Goal: Task Accomplishment & Management: Manage account settings

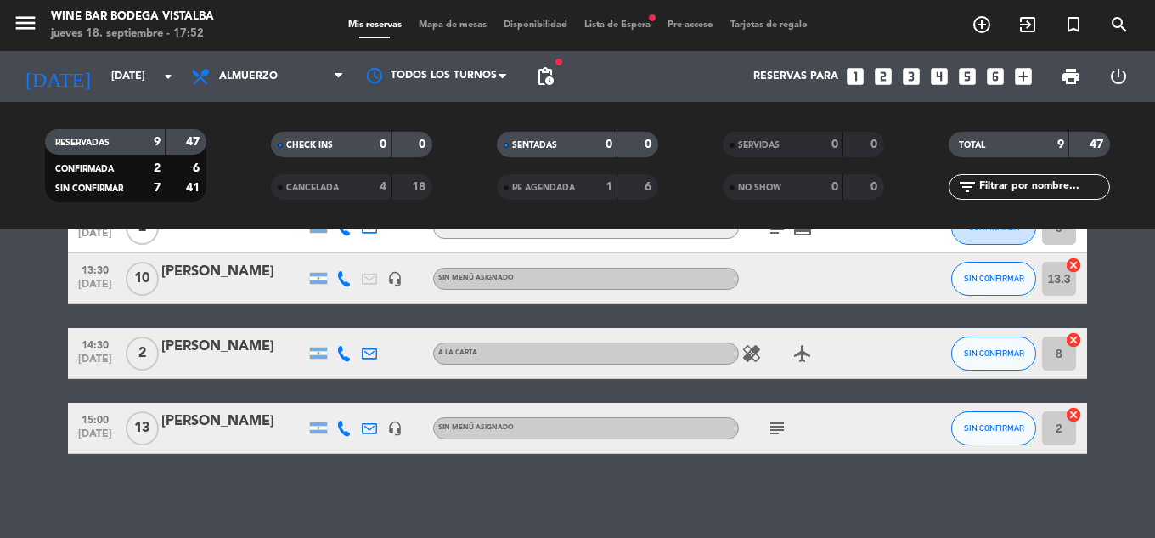
scroll to position [476, 0]
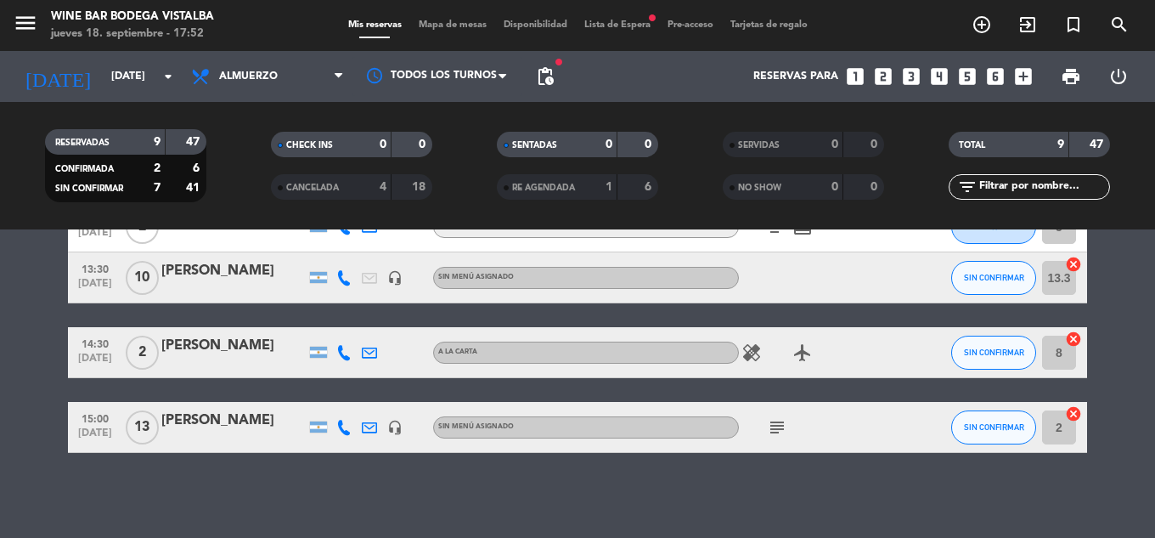
click at [324, 184] on span "CANCELADA" at bounding box center [312, 187] width 53 height 8
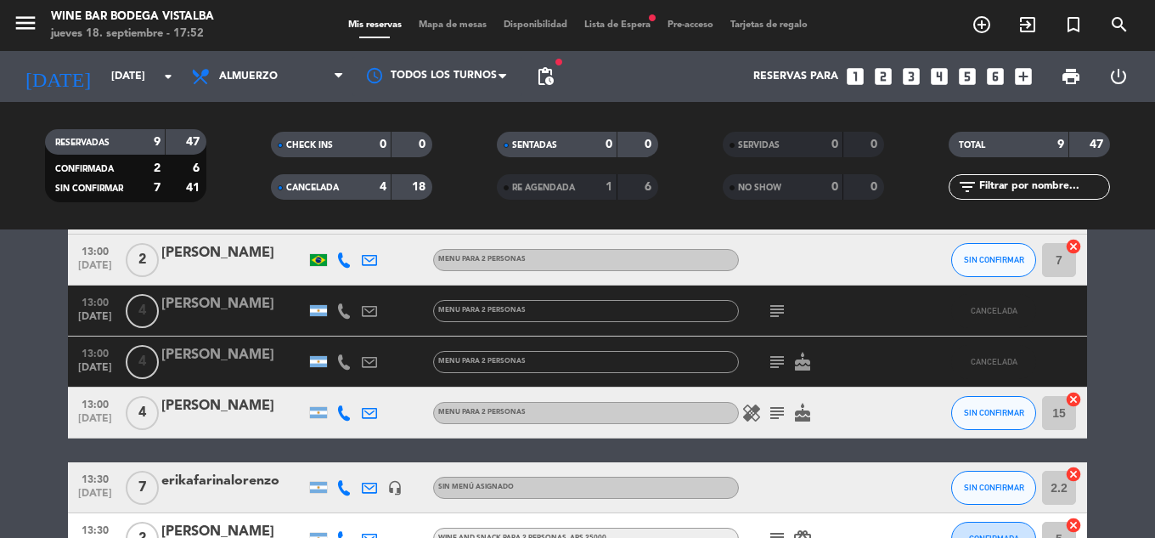
scroll to position [307, 0]
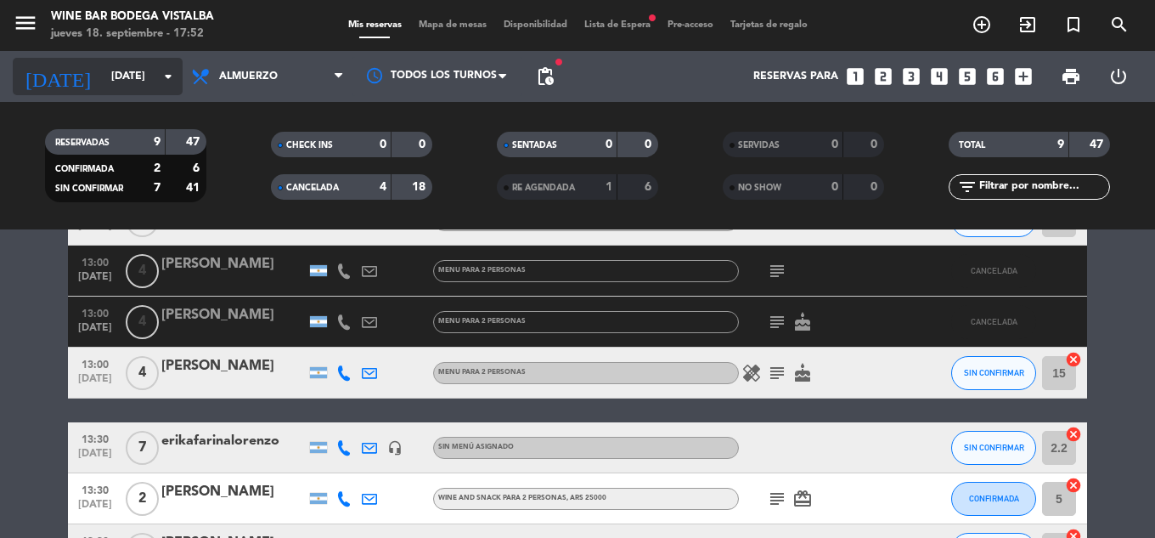
click at [103, 70] on input "[DATE]" at bounding box center [175, 76] width 144 height 29
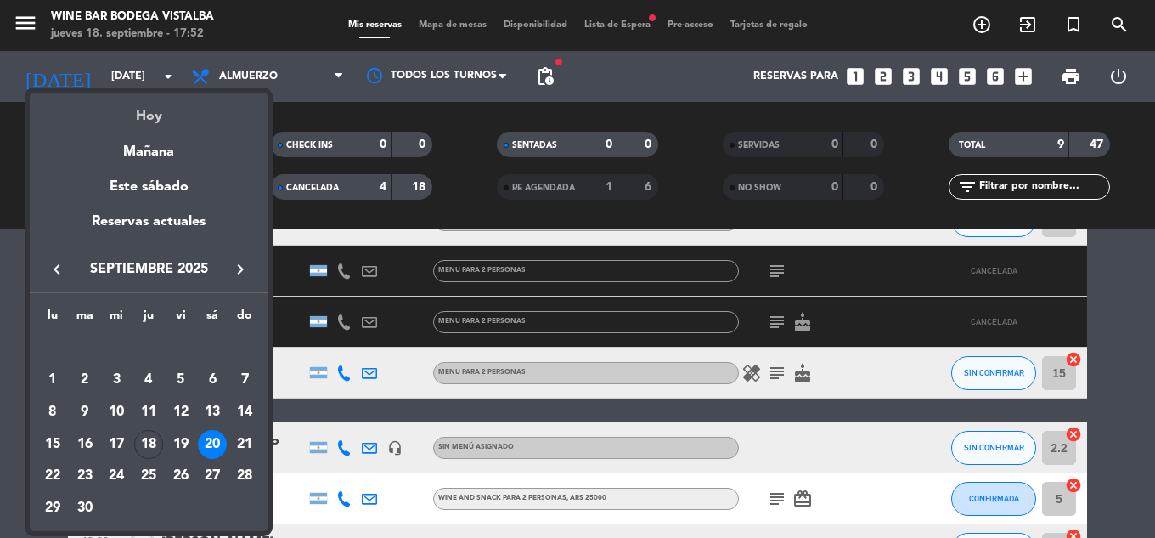
click at [89, 94] on div "Hoy" at bounding box center [149, 110] width 238 height 35
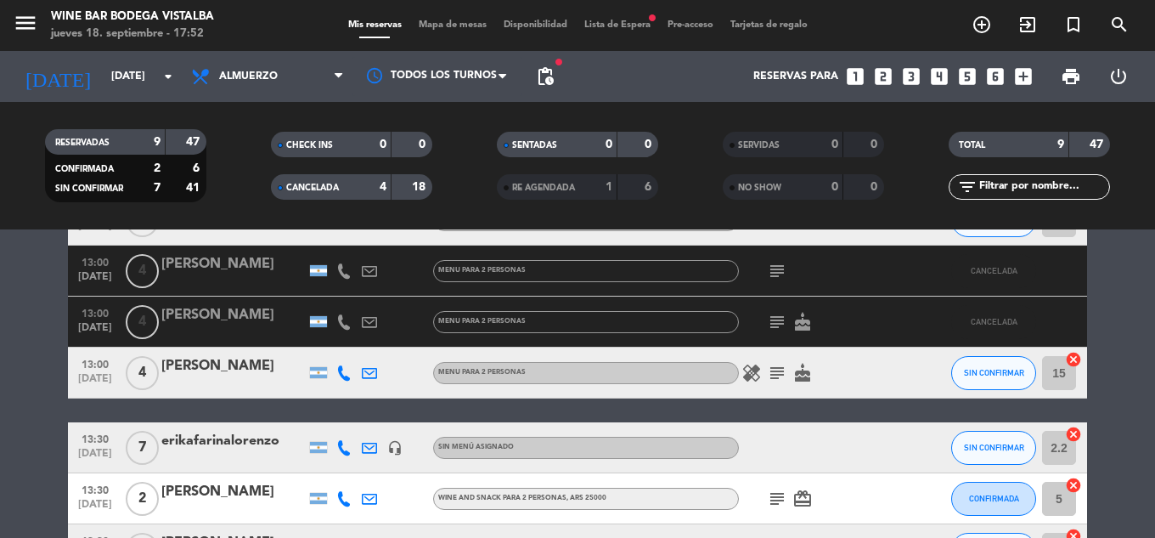
type input "[DEMOGRAPHIC_DATA][DATE]"
click at [25, 20] on icon "menu" at bounding box center [25, 22] width 25 height 25
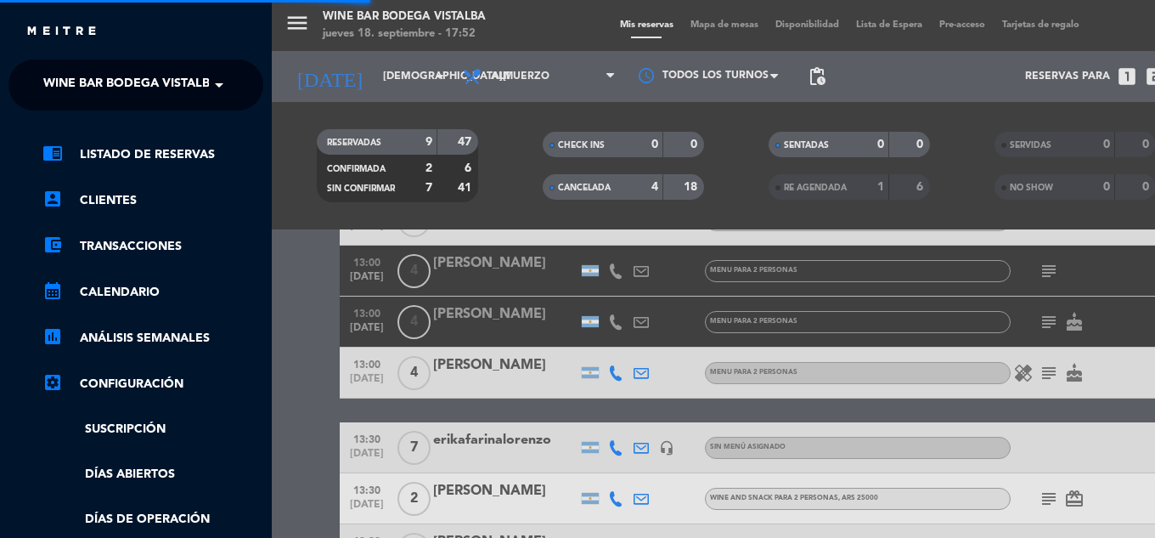
scroll to position [711, 0]
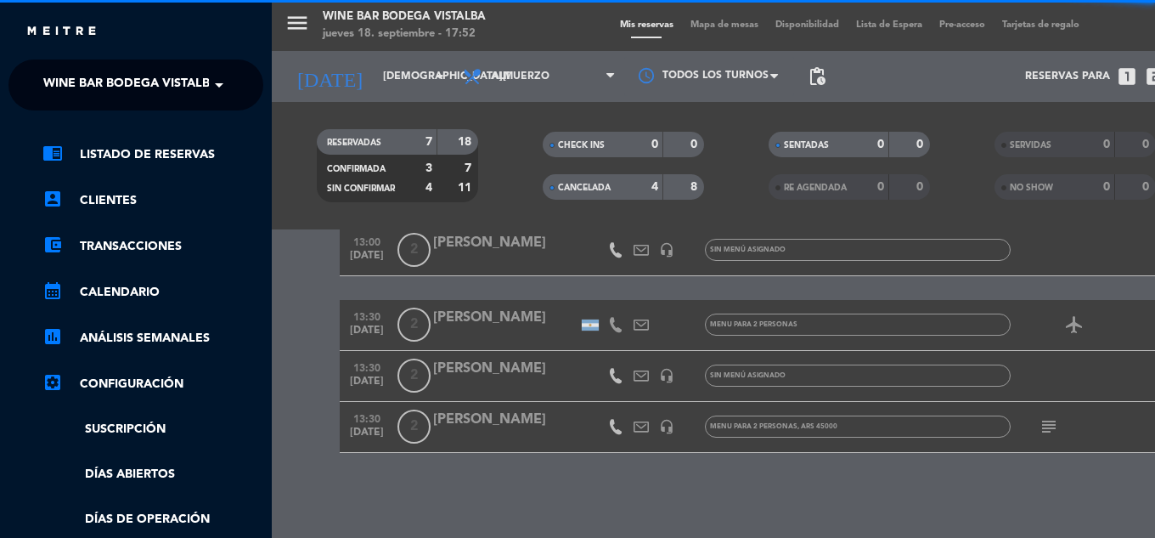
click at [51, 68] on span "Wine Bar Bodega Vistalba" at bounding box center [130, 85] width 175 height 36
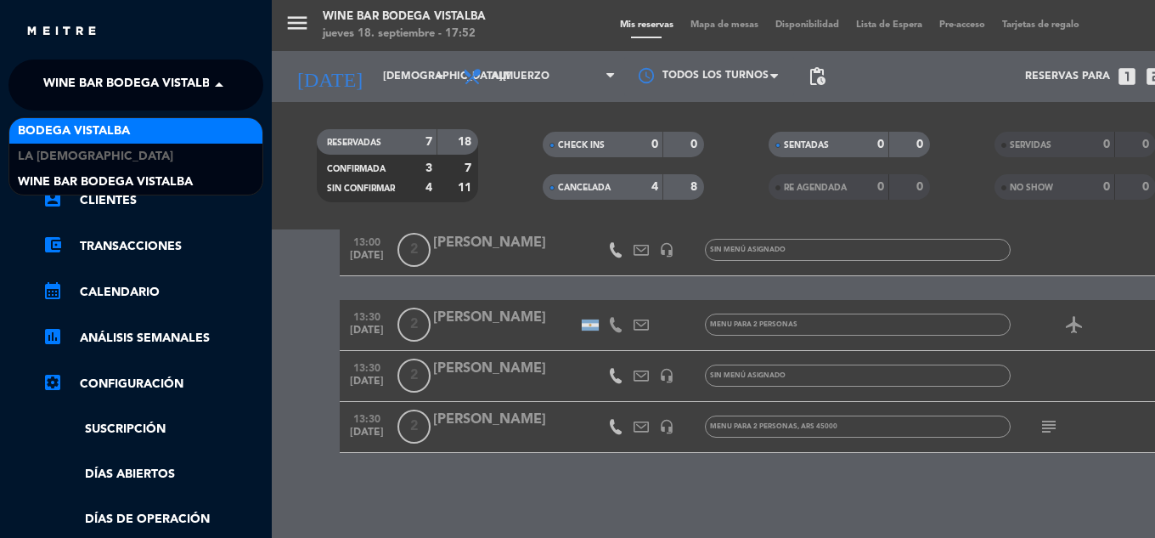
click at [70, 120] on div "BODEGA VISTALBA" at bounding box center [135, 130] width 253 height 25
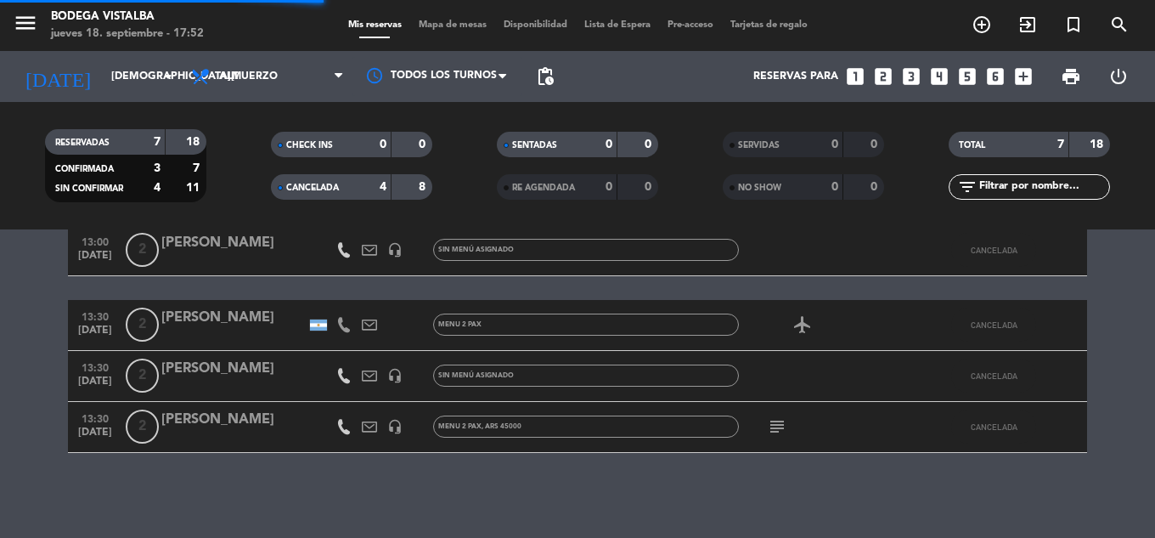
scroll to position [510, 0]
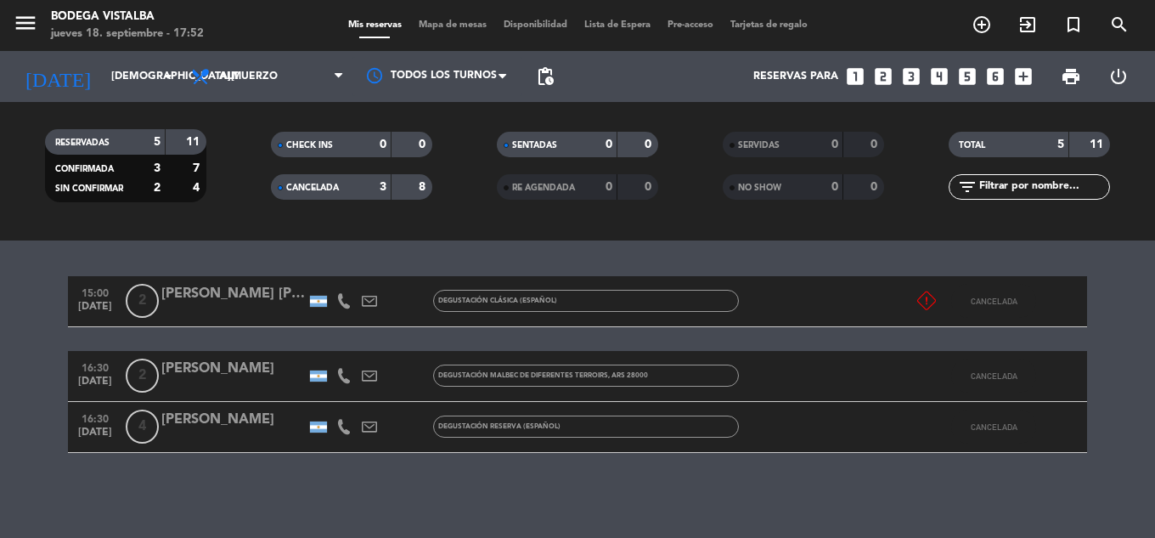
click at [245, 421] on div "[PERSON_NAME]" at bounding box center [233, 419] width 144 height 22
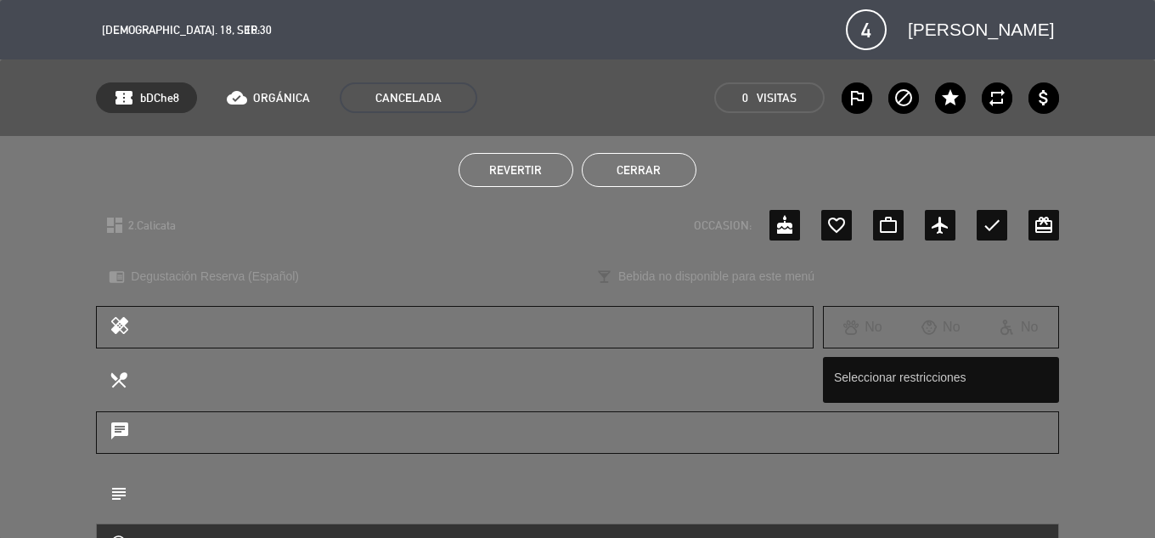
click at [487, 176] on button "Revertir" at bounding box center [516, 170] width 115 height 34
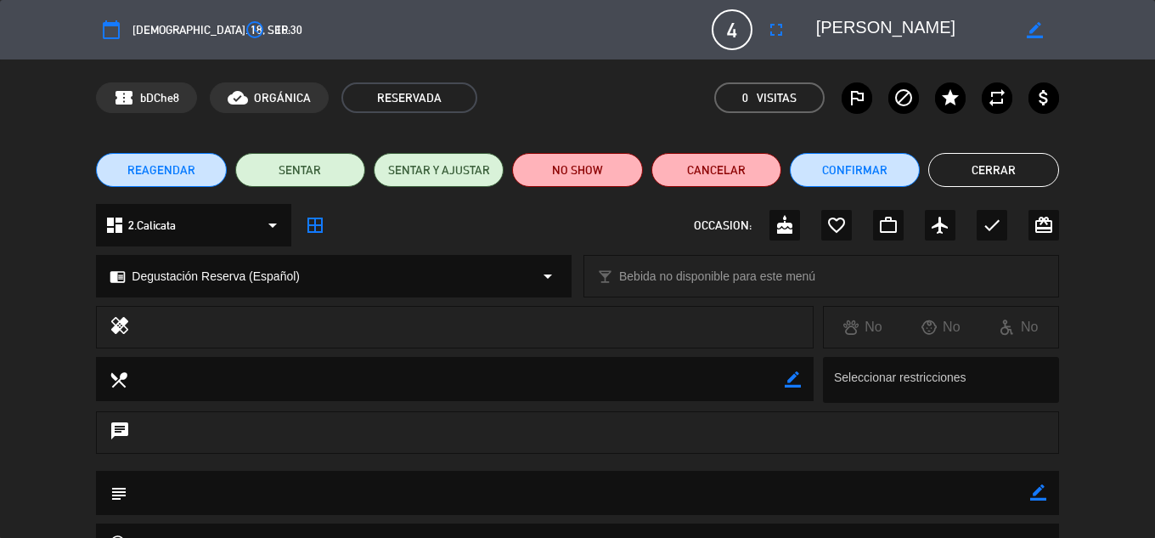
click at [993, 173] on button "Cerrar" at bounding box center [993, 170] width 130 height 34
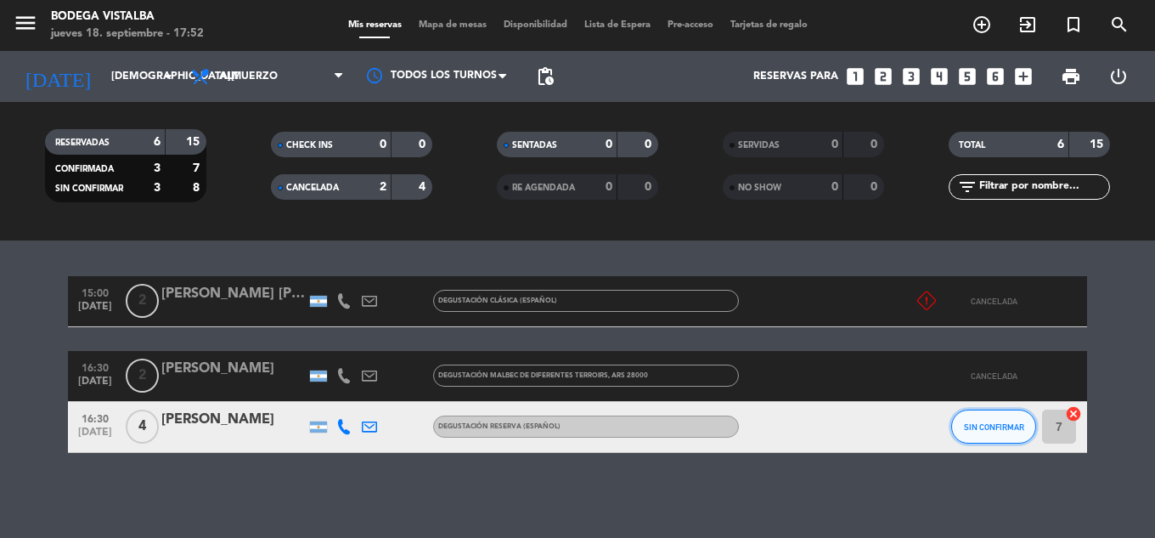
click at [1004, 436] on button "SIN CONFIRMAR" at bounding box center [993, 426] width 85 height 34
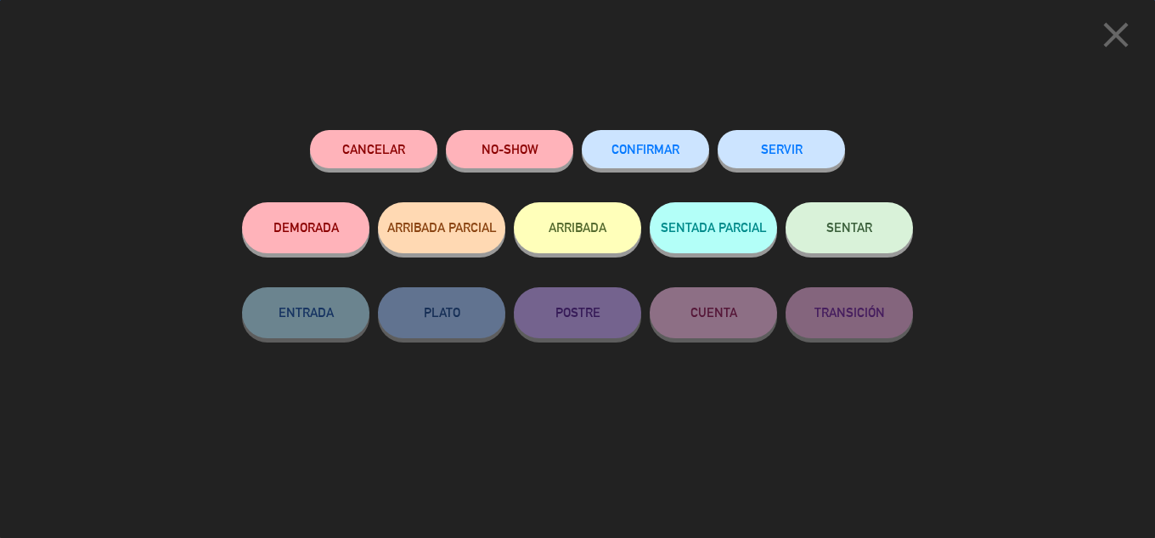
click at [589, 234] on button "ARRIBADA" at bounding box center [577, 227] width 127 height 51
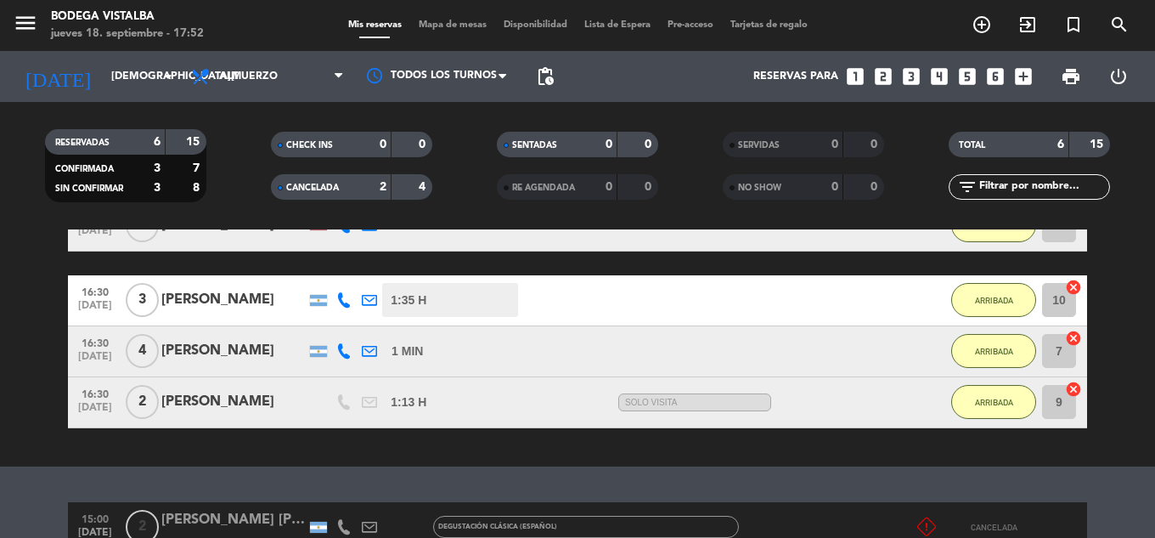
scroll to position [256, 0]
